Goal: Task Accomplishment & Management: Manage account settings

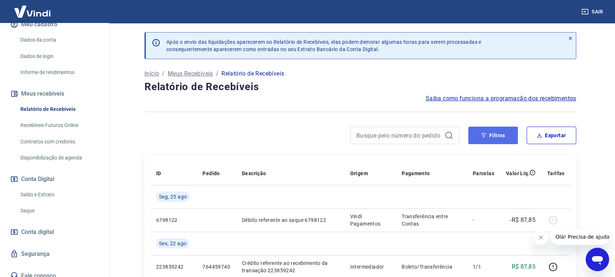
click at [500, 136] on button "Filtros" at bounding box center [493, 136] width 50 height 18
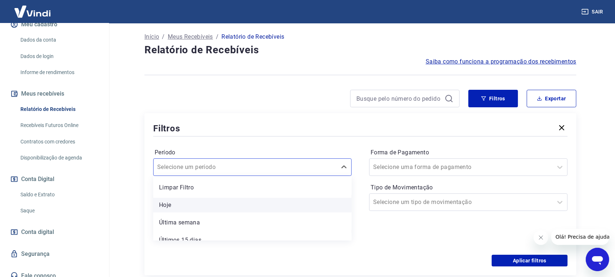
click at [325, 176] on div "option Limpar Filtro focused, 1 of 7. 7 results available. Use Up and Down to c…" at bounding box center [252, 167] width 198 height 18
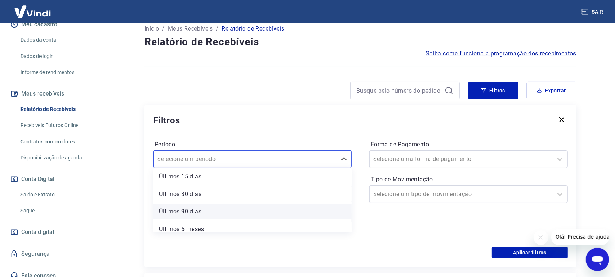
scroll to position [61, 0]
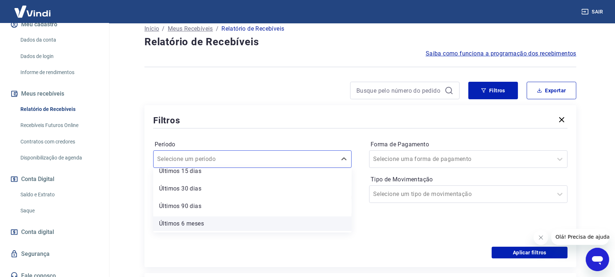
click at [253, 225] on div "Últimos 6 meses" at bounding box center [252, 223] width 198 height 15
click at [189, 225] on input at bounding box center [246, 220] width 174 height 11
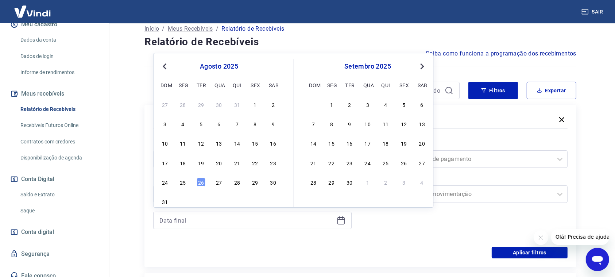
click at [165, 65] on span "Previous Month" at bounding box center [165, 66] width 0 height 8
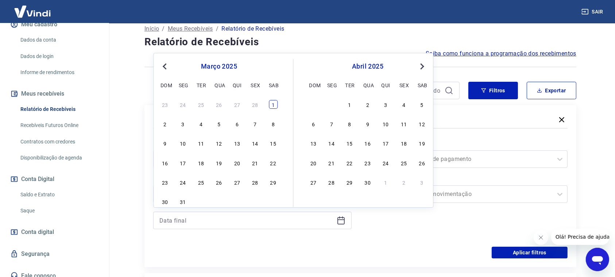
click at [274, 104] on div "1" at bounding box center [273, 104] width 9 height 9
type input "[DATE]"
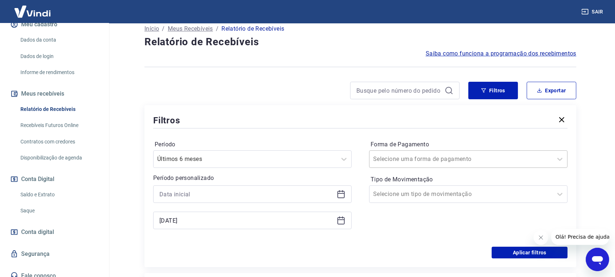
click at [406, 156] on input "Forma de Pagamento" at bounding box center [410, 159] width 74 height 9
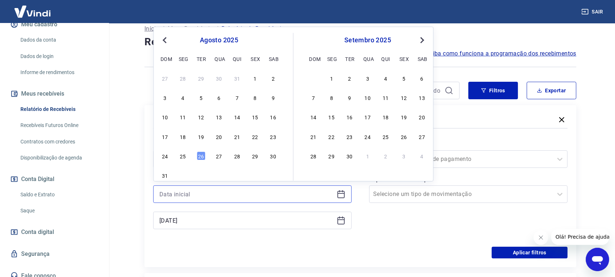
click at [294, 195] on input at bounding box center [246, 194] width 174 height 11
click at [165, 40] on span "Previous Month" at bounding box center [165, 40] width 0 height 8
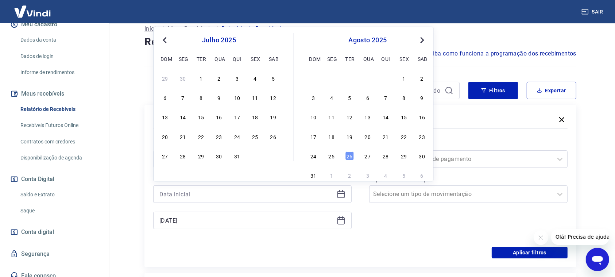
click at [165, 40] on span "Previous Month" at bounding box center [165, 40] width 0 height 8
drag, startPoint x: 197, startPoint y: 76, endPoint x: 249, endPoint y: 151, distance: 90.4
click at [198, 77] on div "1" at bounding box center [201, 78] width 9 height 9
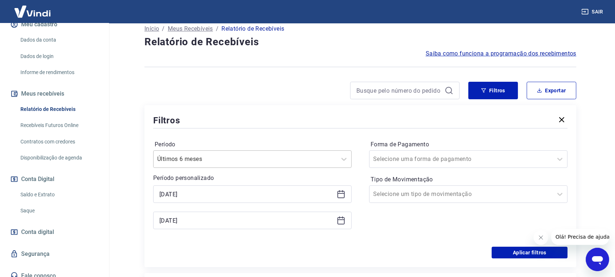
type input "[DATE]"
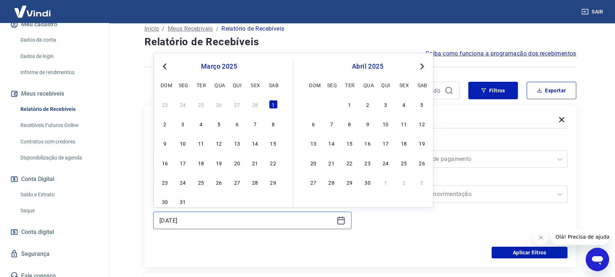
click at [256, 221] on input "[DATE]" at bounding box center [246, 220] width 174 height 11
click at [421, 65] on span "Next Month" at bounding box center [421, 66] width 0 height 8
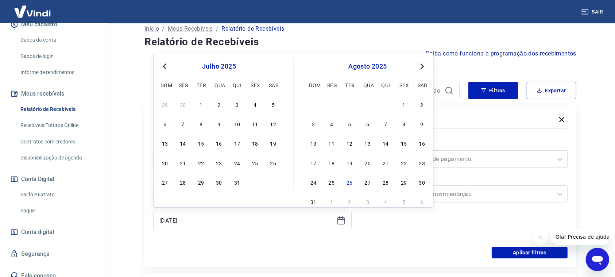
click at [236, 182] on div "31" at bounding box center [237, 182] width 9 height 9
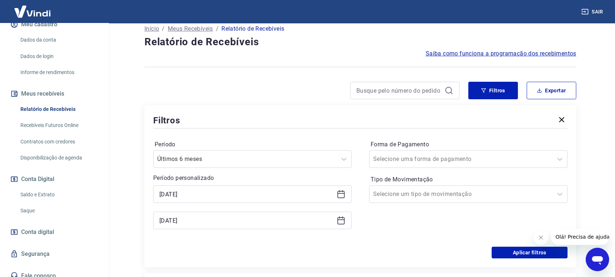
type input "[DATE]"
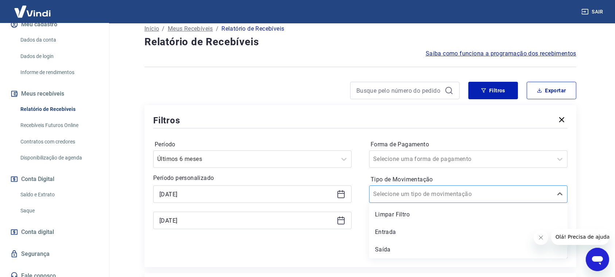
click at [424, 196] on input "Tipo de Movimentação" at bounding box center [410, 194] width 74 height 9
click at [395, 246] on div "Saída" at bounding box center [468, 249] width 198 height 15
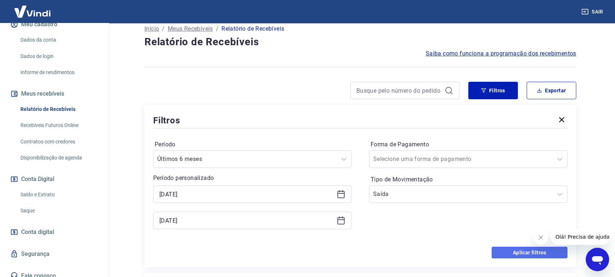
click at [516, 251] on button "Aplicar filtros" at bounding box center [530, 252] width 76 height 12
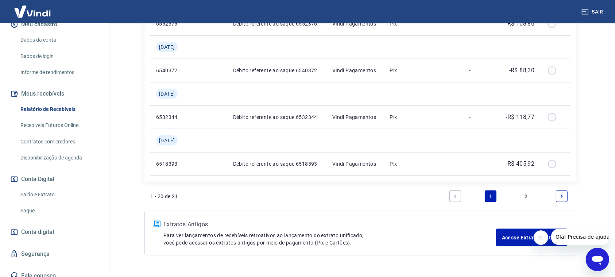
scroll to position [914, 0]
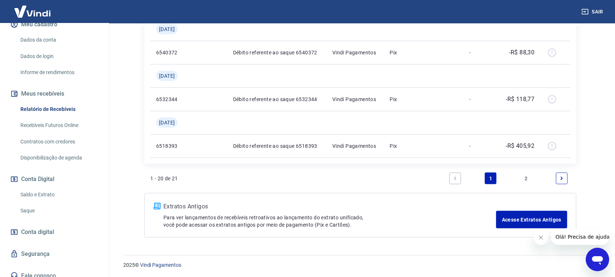
click at [526, 176] on link "2" at bounding box center [526, 178] width 12 height 12
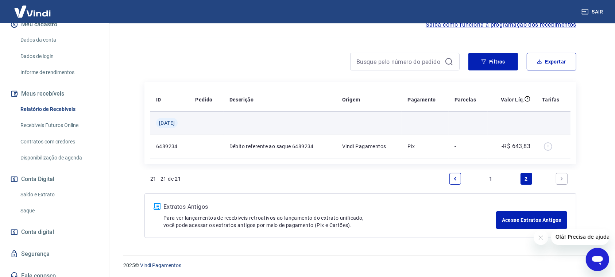
scroll to position [74, 0]
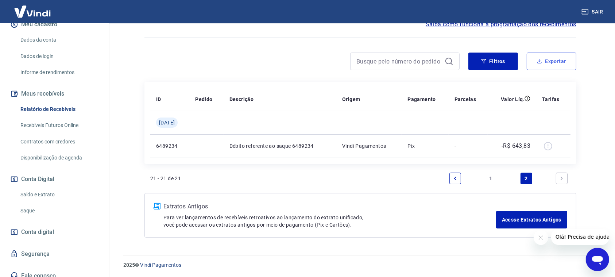
click at [553, 61] on button "Exportar" at bounding box center [552, 62] width 50 height 18
type input "[DATE]"
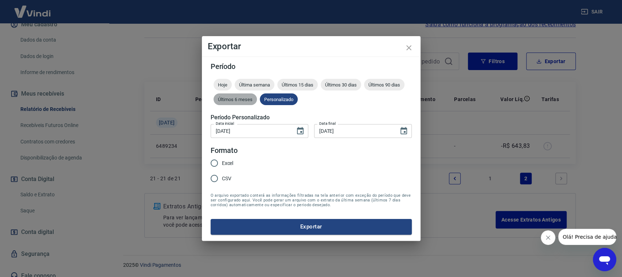
click at [239, 100] on span "Últimos 6 meses" at bounding box center [235, 99] width 43 height 5
click at [217, 162] on input "Excel" at bounding box center [214, 162] width 15 height 15
radio input "true"
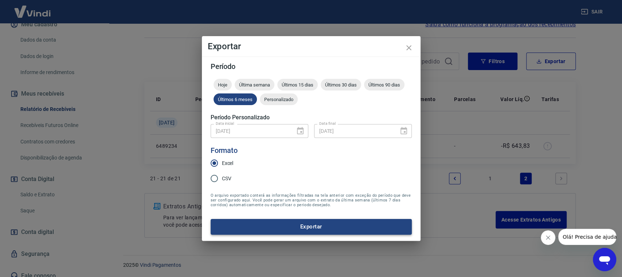
click at [308, 224] on button "Exportar" at bounding box center [311, 226] width 201 height 15
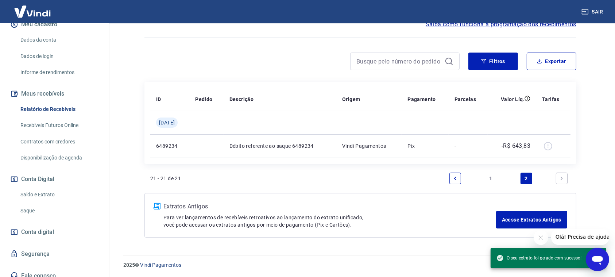
click at [287, 180] on div "21 - 21 de 21 1 2" at bounding box center [360, 179] width 420 height 18
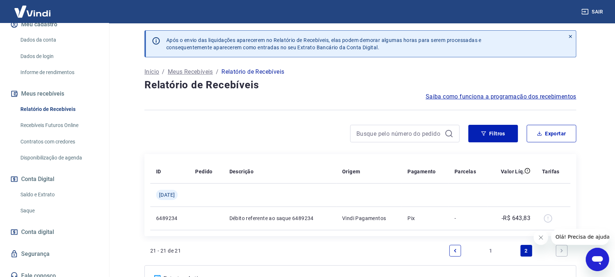
scroll to position [0, 0]
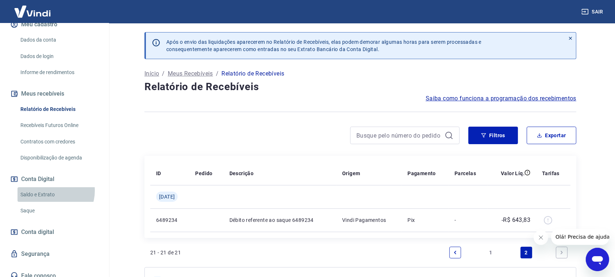
click at [50, 198] on link "Saldo e Extrato" at bounding box center [59, 194] width 83 height 15
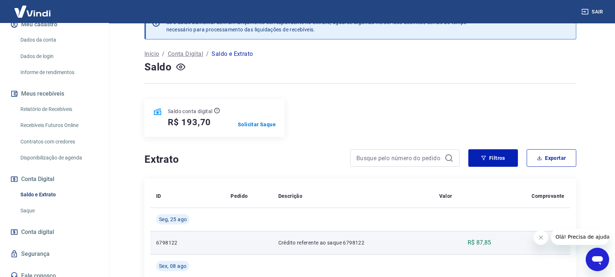
scroll to position [16, 0]
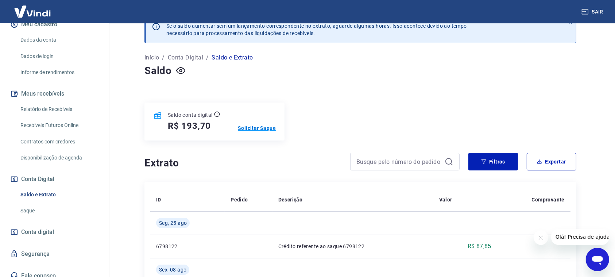
click at [266, 129] on p "Solicitar Saque" at bounding box center [257, 127] width 38 height 7
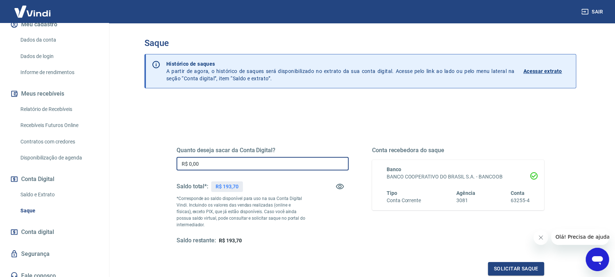
click at [230, 163] on input "R$ 0,00" at bounding box center [262, 163] width 172 height 13
type input "R$ 193,70"
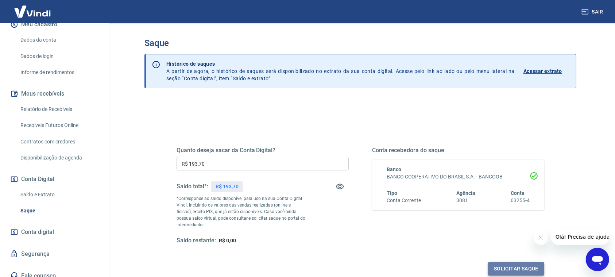
click at [518, 273] on button "Solicitar saque" at bounding box center [516, 268] width 56 height 13
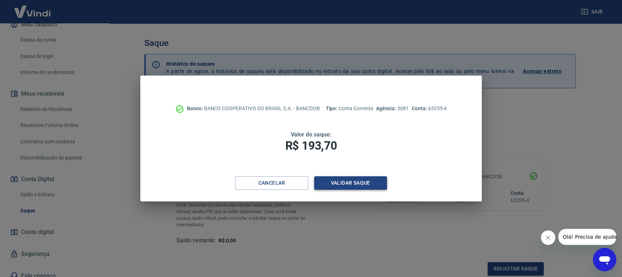
click at [358, 185] on button "Validar saque" at bounding box center [350, 182] width 73 height 13
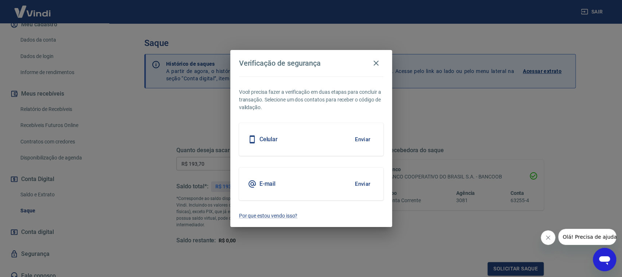
click at [349, 141] on div "Celular Enviar" at bounding box center [311, 139] width 144 height 33
click at [358, 140] on button "Enviar" at bounding box center [363, 139] width 24 height 15
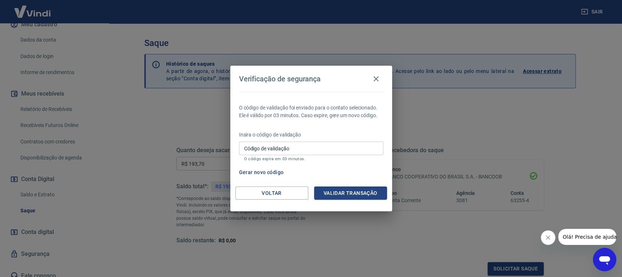
click at [302, 147] on input "Código de validação" at bounding box center [311, 147] width 144 height 13
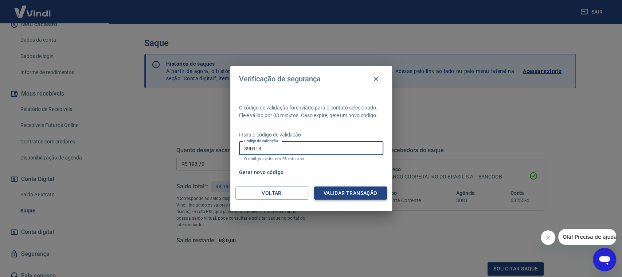
type input "390918"
click at [356, 194] on button "Validar transação" at bounding box center [350, 192] width 73 height 13
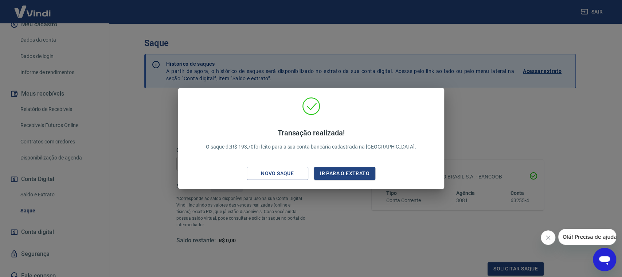
click at [523, 120] on div "Transação realizada! O saque de R$ 193,70 foi feito para a sua conta bancária c…" at bounding box center [311, 138] width 622 height 277
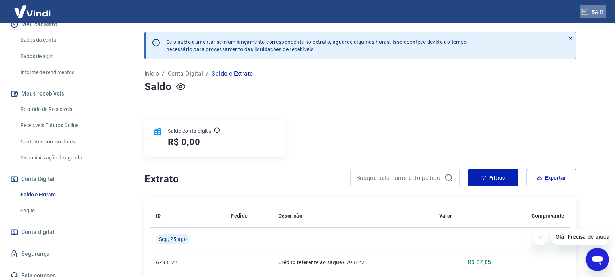
click at [598, 11] on button "Sair" at bounding box center [593, 11] width 26 height 13
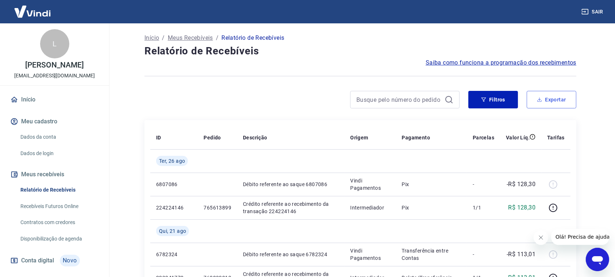
click at [549, 100] on button "Exportar" at bounding box center [552, 100] width 50 height 18
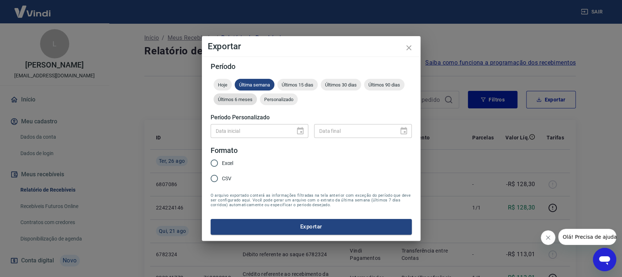
click at [237, 102] on span "Últimos 6 meses" at bounding box center [235, 99] width 43 height 5
click at [216, 163] on input "Excel" at bounding box center [214, 162] width 15 height 15
radio input "true"
click at [315, 228] on button "Exportar" at bounding box center [311, 226] width 201 height 15
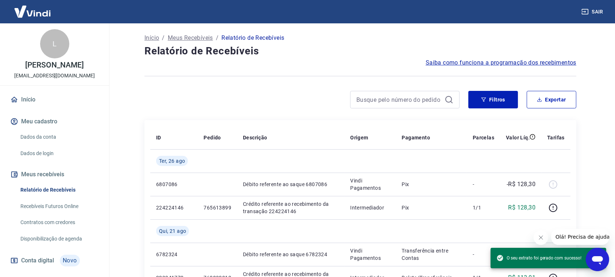
click at [225, 101] on div at bounding box center [301, 100] width 315 height 18
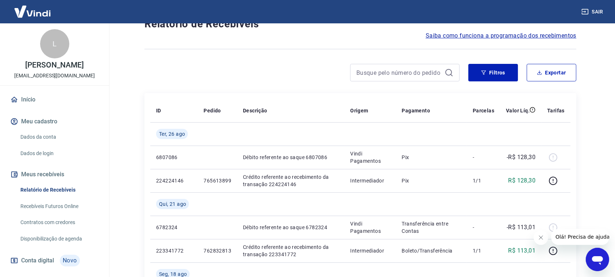
scroll to position [48, 0]
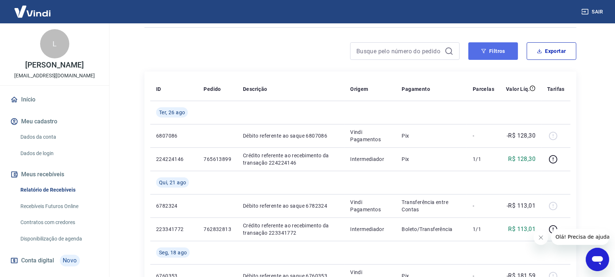
click at [501, 51] on button "Filtros" at bounding box center [493, 51] width 50 height 18
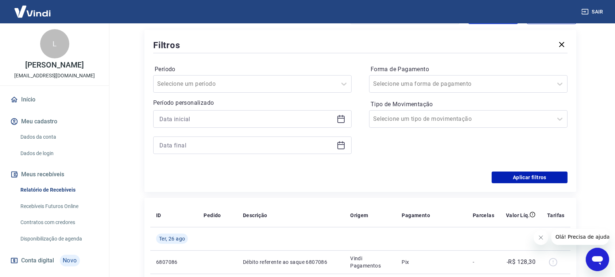
scroll to position [97, 0]
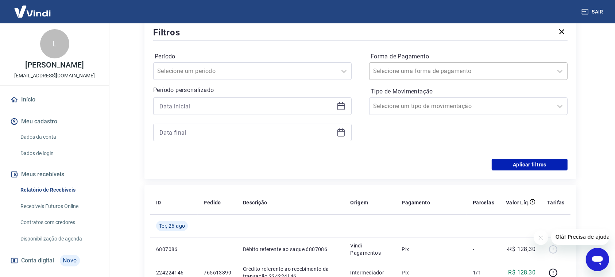
click at [438, 71] on input "Forma de Pagamento" at bounding box center [410, 71] width 74 height 9
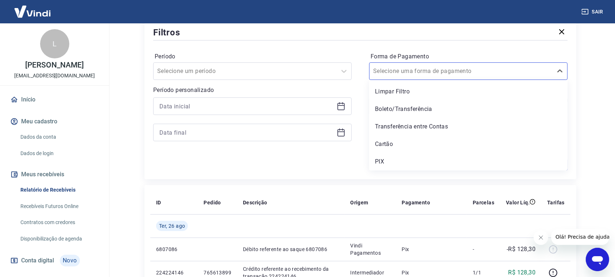
click at [595, 54] on main "Início / Meus Recebíveis / Relatório de Recebíveis Relatório de Recebíveis Saib…" at bounding box center [360, 52] width 509 height 253
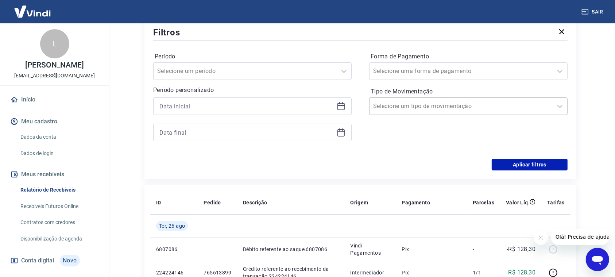
click at [493, 97] on div "Selecione um tipo de movimentação" at bounding box center [468, 106] width 198 height 18
click at [600, 62] on main "Início / Meus Recebíveis / Relatório de Recebíveis Relatório de Recebíveis Saib…" at bounding box center [360, 52] width 509 height 253
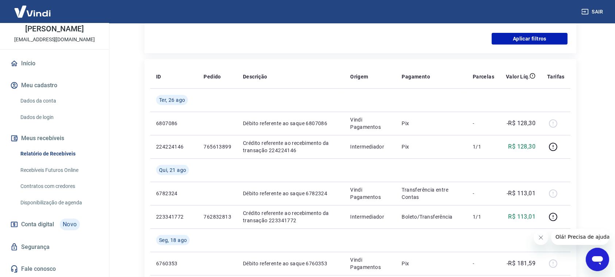
scroll to position [243, 0]
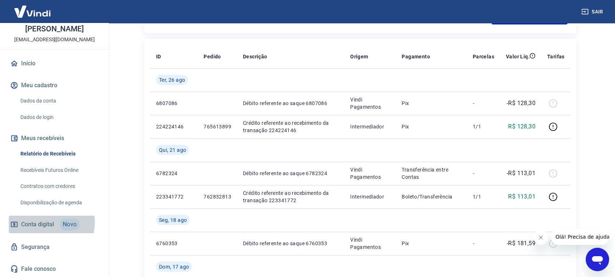
click at [38, 221] on span "Conta digital" at bounding box center [37, 224] width 33 height 10
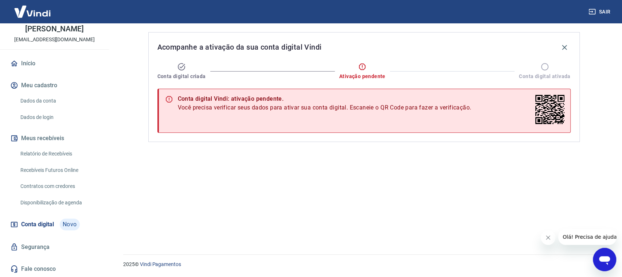
click at [73, 223] on span "Novo" at bounding box center [70, 224] width 20 height 12
click at [60, 155] on link "Relatório de Recebíveis" at bounding box center [59, 153] width 83 height 15
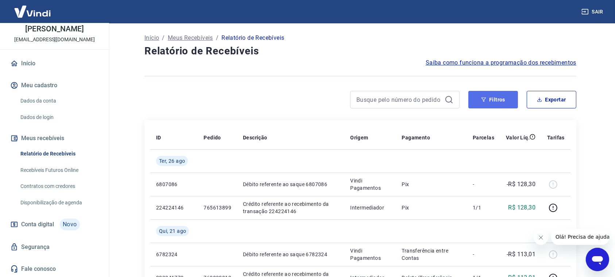
click at [496, 97] on button "Filtros" at bounding box center [493, 100] width 50 height 18
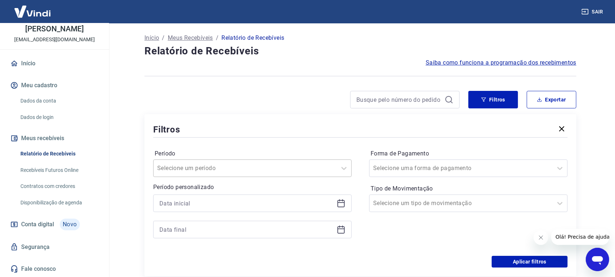
click at [202, 168] on div "Selecione um período" at bounding box center [252, 168] width 198 height 18
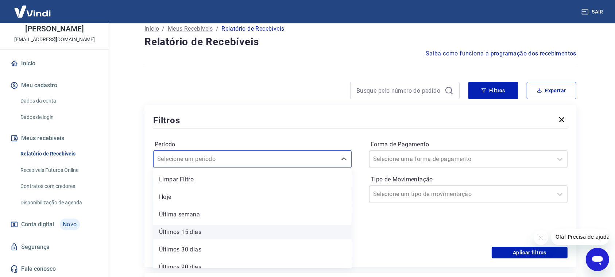
scroll to position [25, 0]
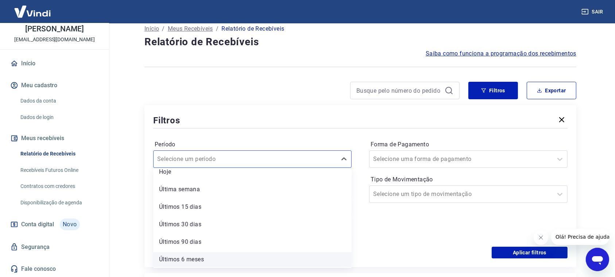
click at [186, 260] on div "Últimos 6 meses" at bounding box center [252, 259] width 198 height 15
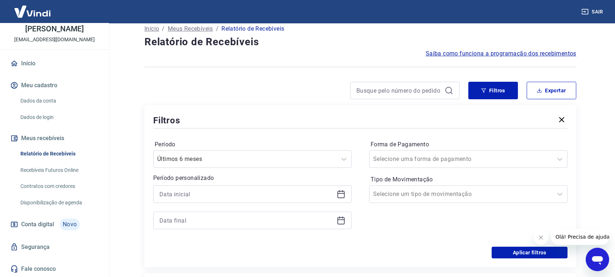
click at [194, 260] on div "Filtros Período Últimos 6 meses Período personalizado Forma de Pagamento Seleci…" at bounding box center [360, 186] width 432 height 162
click at [530, 249] on button "Aplicar filtros" at bounding box center [530, 252] width 76 height 12
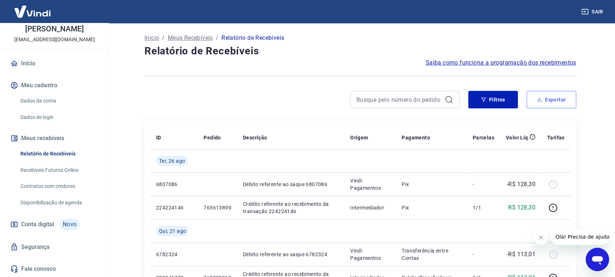
click at [557, 102] on button "Exportar" at bounding box center [552, 100] width 50 height 18
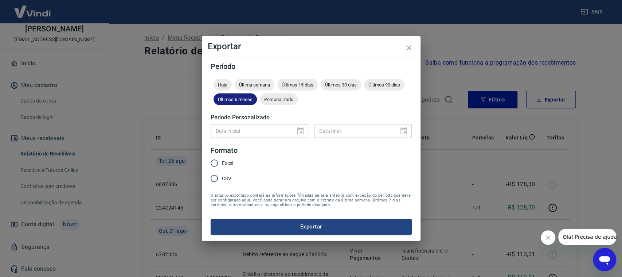
click at [239, 100] on span "Últimos 6 meses" at bounding box center [235, 99] width 43 height 5
click at [212, 162] on input "Excel" at bounding box center [214, 162] width 15 height 15
radio input "true"
click at [295, 226] on button "Exportar" at bounding box center [311, 226] width 201 height 15
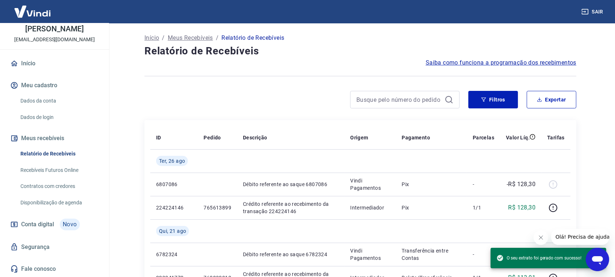
click at [191, 72] on div at bounding box center [360, 76] width 432 height 18
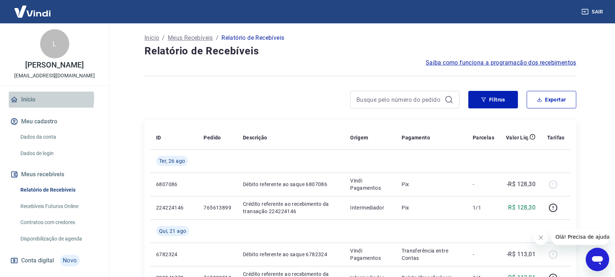
click at [31, 105] on link "Início" at bounding box center [55, 100] width 92 height 16
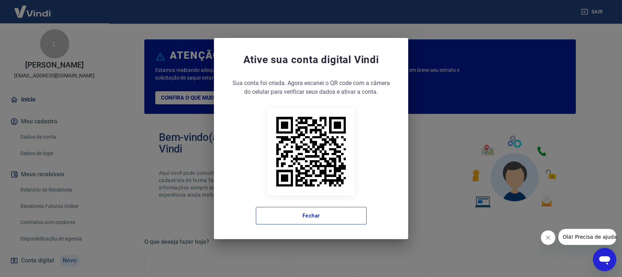
click at [304, 216] on button "Fechar" at bounding box center [311, 216] width 111 height 18
